Goal: Navigation & Orientation: Find specific page/section

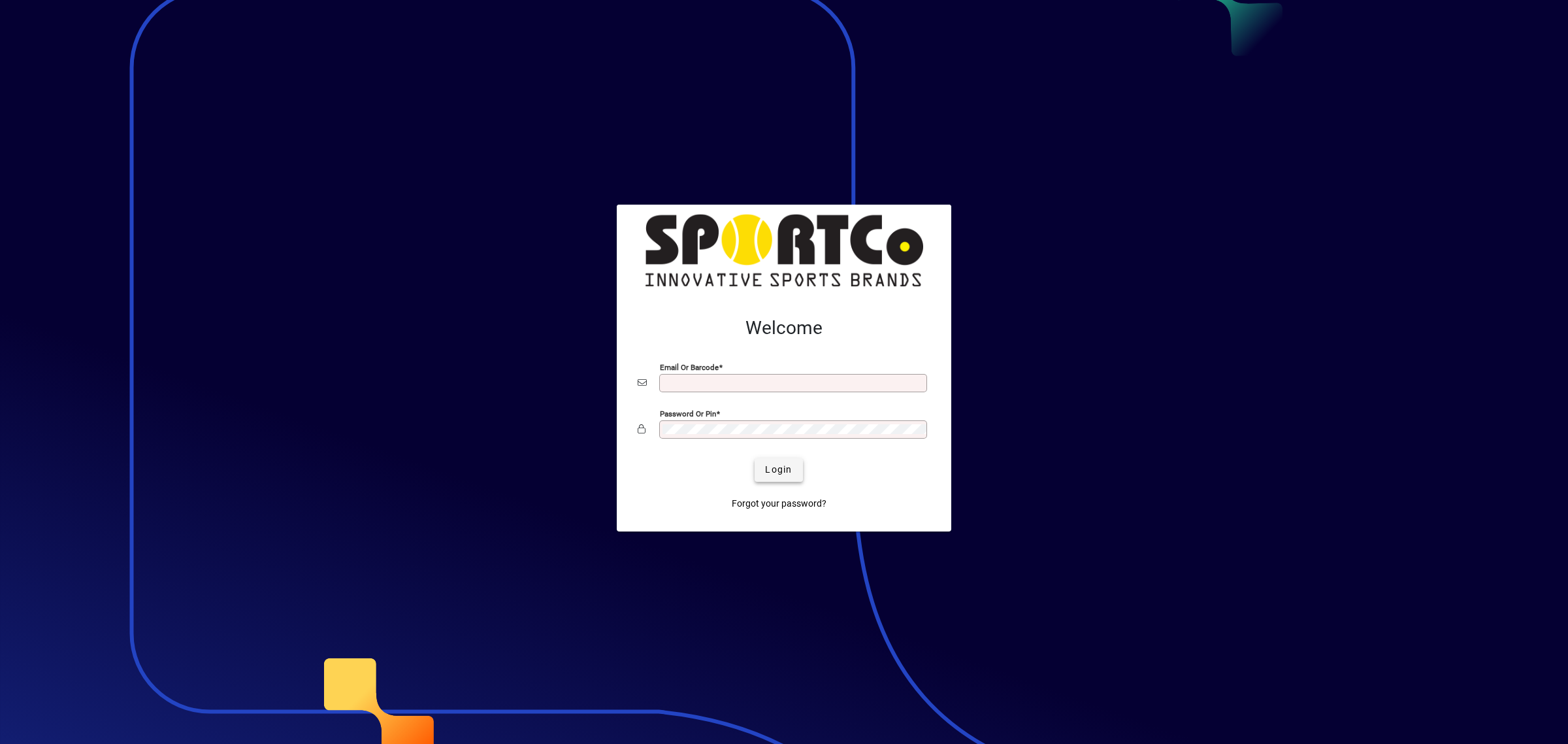
type input "**********"
click at [781, 459] on span "submit" at bounding box center [778, 470] width 48 height 32
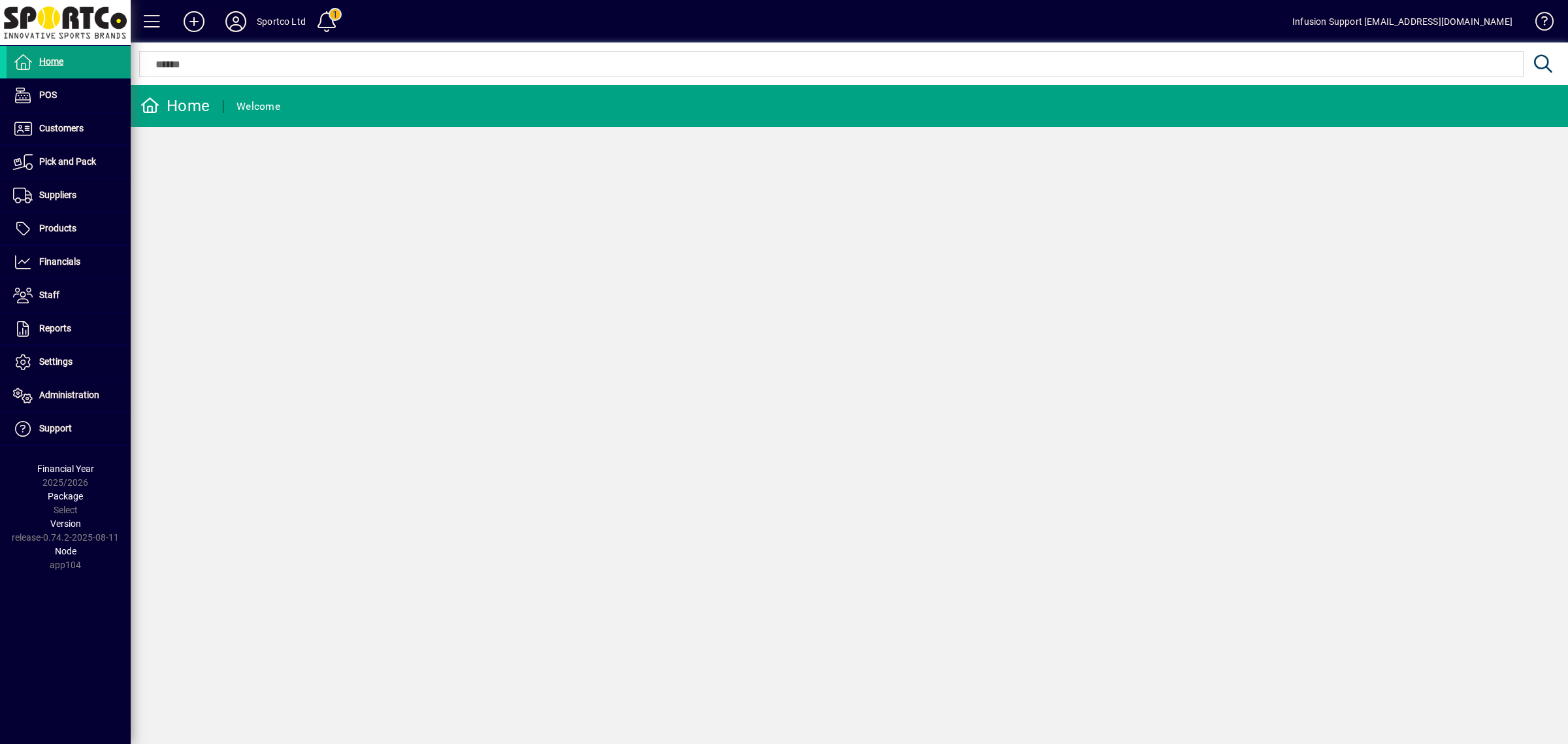
click at [232, 18] on icon at bounding box center [236, 22] width 26 height 21
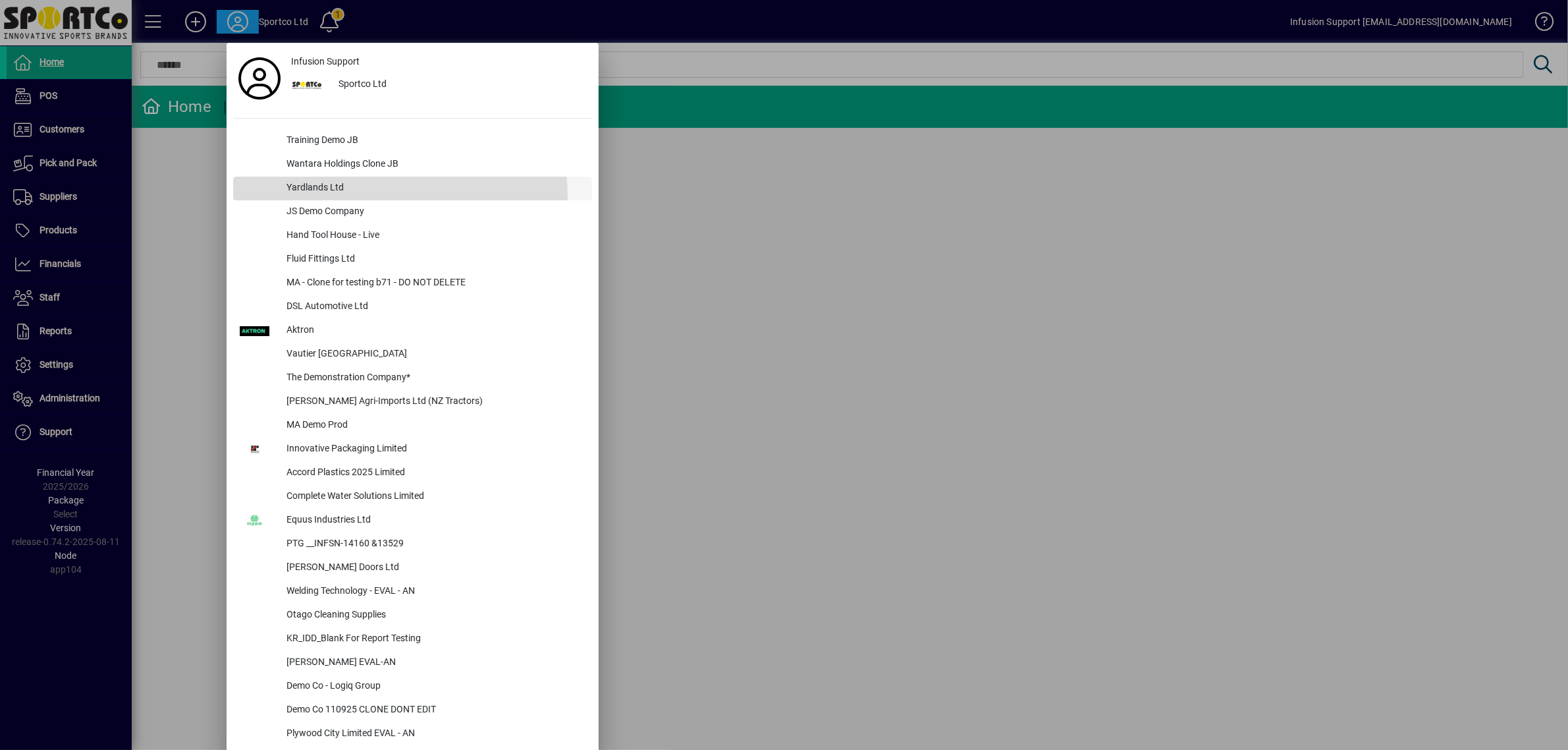
click at [353, 199] on div "Yardlands Ltd" at bounding box center [434, 188] width 316 height 24
